Goal: Find specific page/section: Find specific page/section

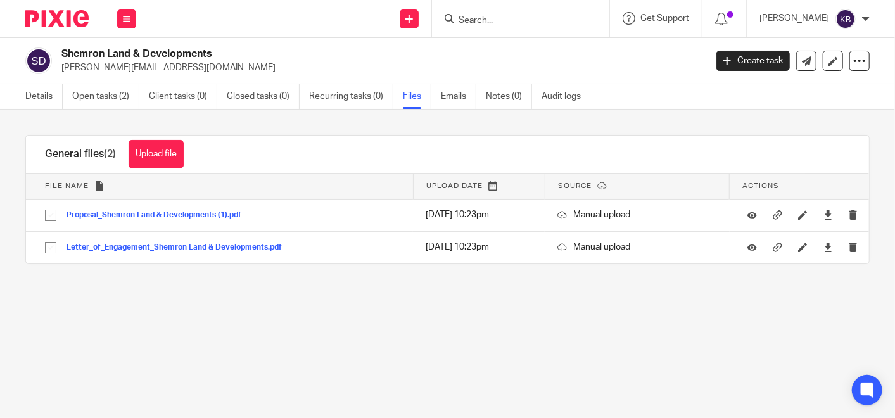
click at [490, 20] on input "Search" at bounding box center [514, 20] width 114 height 11
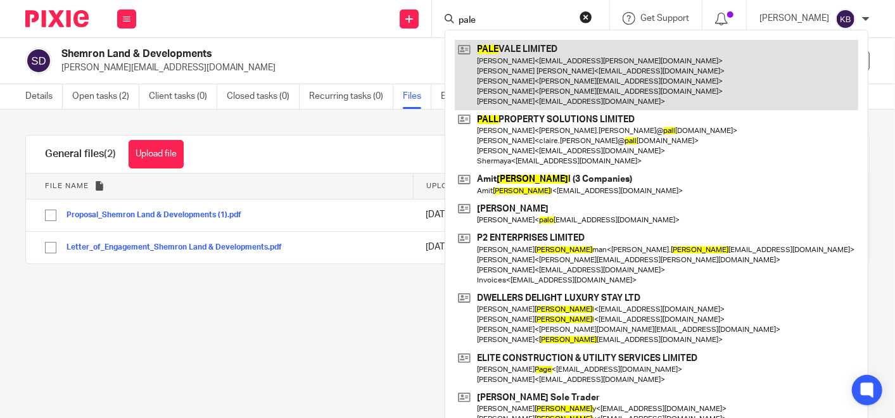
type input "pale"
click at [518, 68] on link at bounding box center [657, 75] width 404 height 70
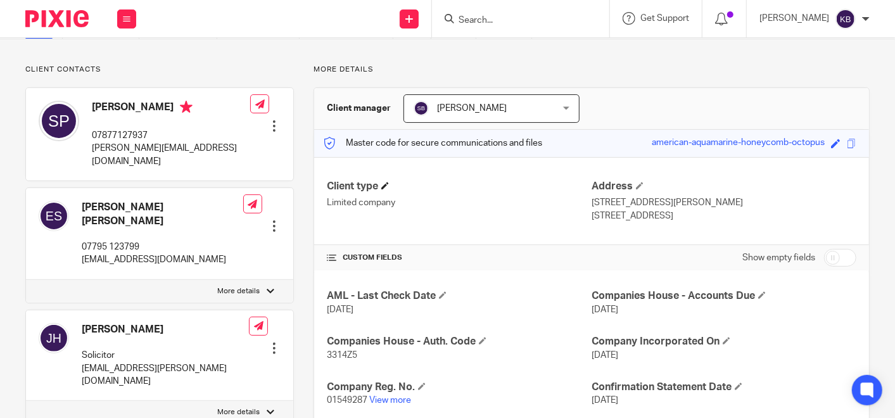
scroll to position [141, 0]
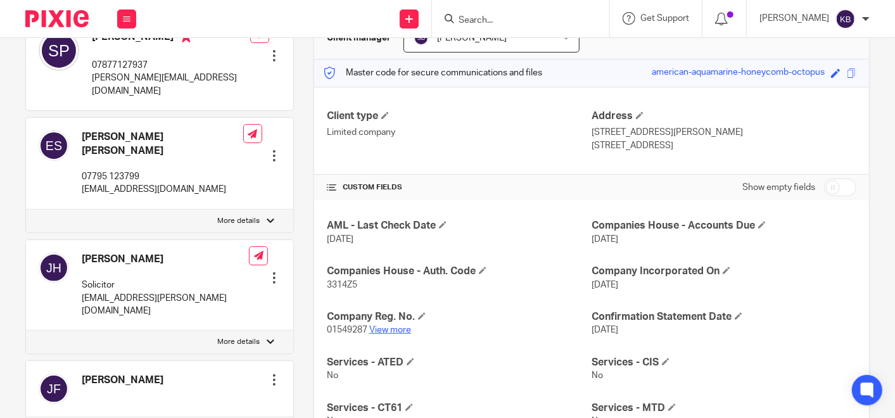
click at [398, 328] on link "View more" at bounding box center [390, 330] width 42 height 9
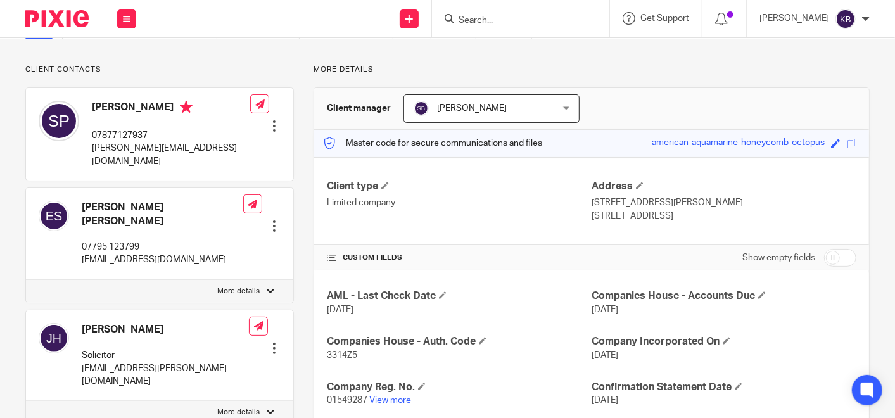
scroll to position [0, 0]
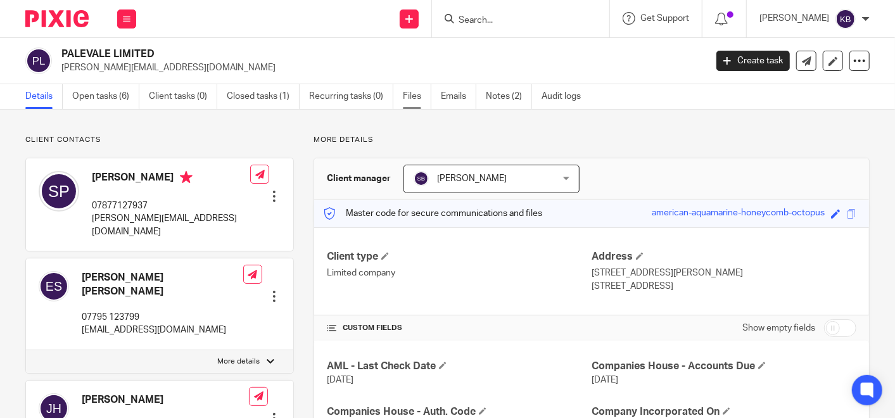
click at [409, 91] on link "Files" at bounding box center [417, 96] width 29 height 25
